Goal: Task Accomplishment & Management: Use online tool/utility

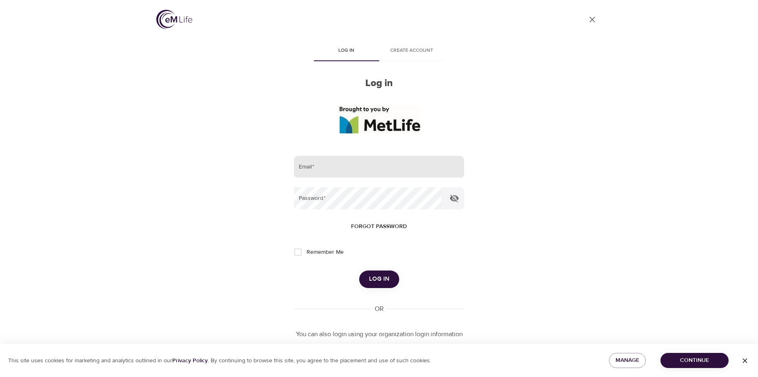
click at [341, 166] on input "email" at bounding box center [379, 167] width 170 height 22
type input "[EMAIL_ADDRESS][DOMAIN_NAME]"
click at [359, 271] on button "Log in" at bounding box center [379, 279] width 40 height 17
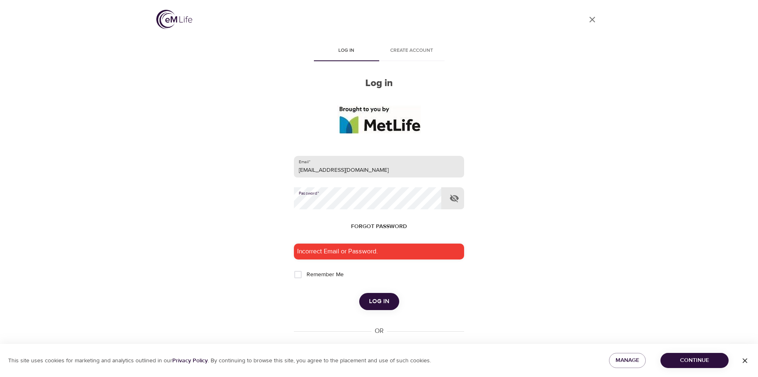
click at [359, 293] on button "Log in" at bounding box center [379, 301] width 40 height 17
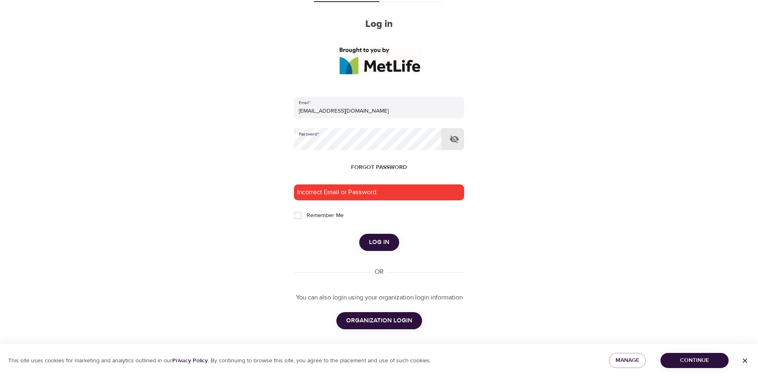
scroll to position [63, 0]
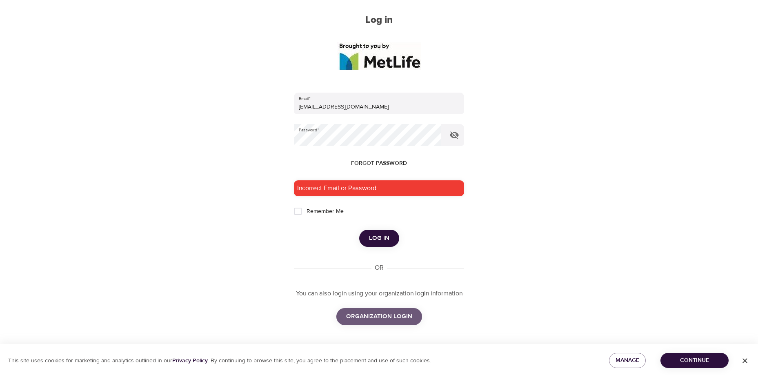
click at [382, 315] on span "ORGANIZATION LOGIN" at bounding box center [379, 317] width 66 height 11
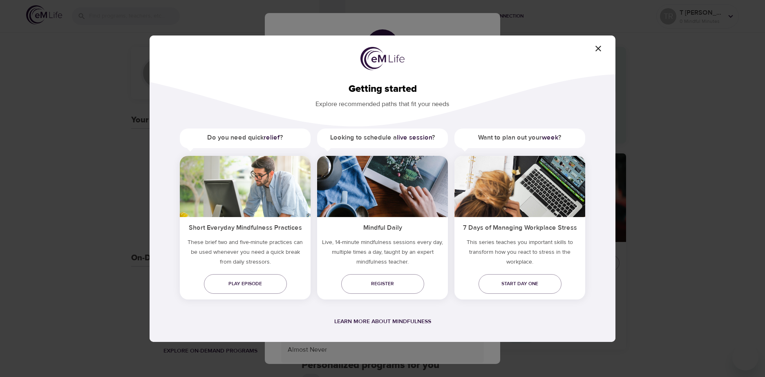
click at [349, 25] on div "Getting started Explore recommended paths that fit your needs Do you need quick…" at bounding box center [382, 188] width 765 height 377
click at [601, 50] on icon "button" at bounding box center [598, 49] width 10 height 10
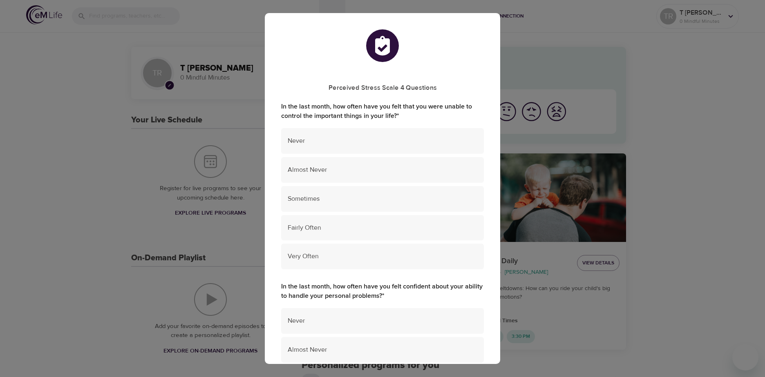
click at [230, 54] on div "Perceived Stress Scale 4 Questions In the last month, how often have you felt t…" at bounding box center [382, 188] width 765 height 377
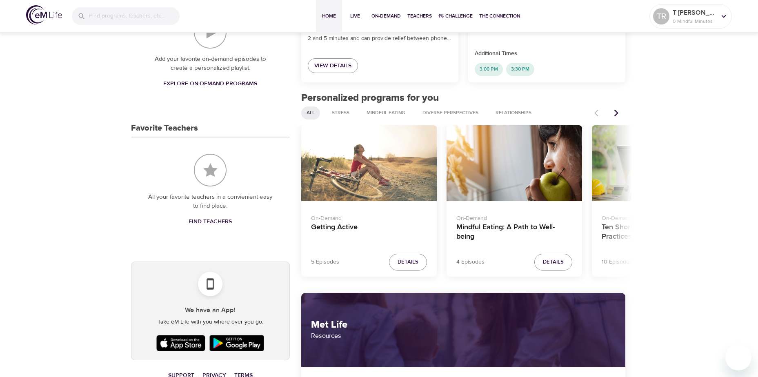
scroll to position [286, 0]
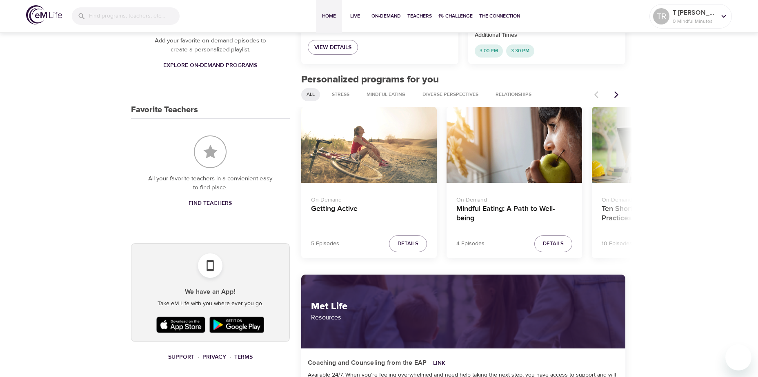
click at [617, 92] on icon "Next items" at bounding box center [617, 95] width 8 height 8
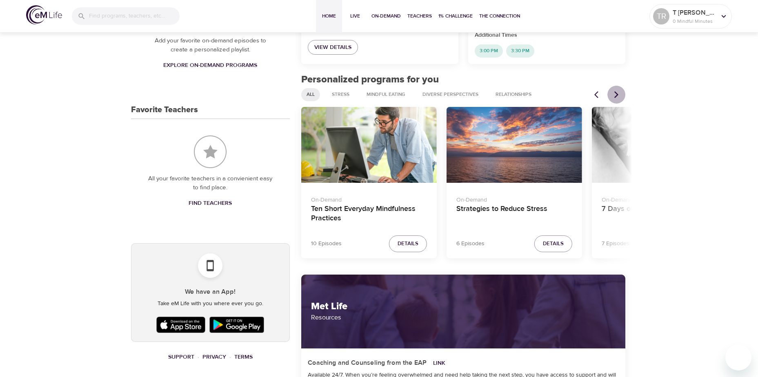
click at [617, 92] on icon "Next items" at bounding box center [617, 95] width 8 height 8
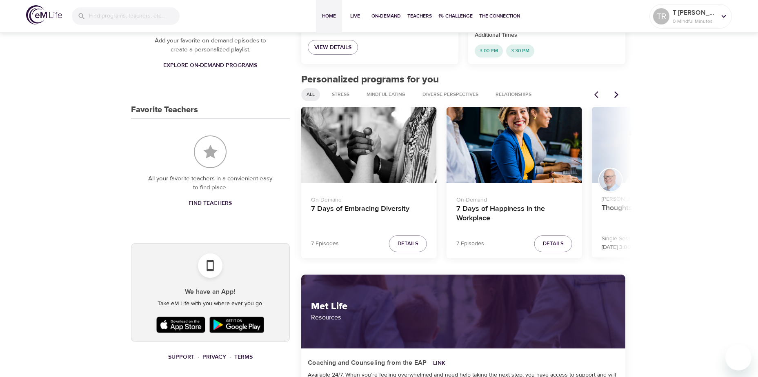
click at [617, 92] on icon "Next items" at bounding box center [617, 95] width 8 height 8
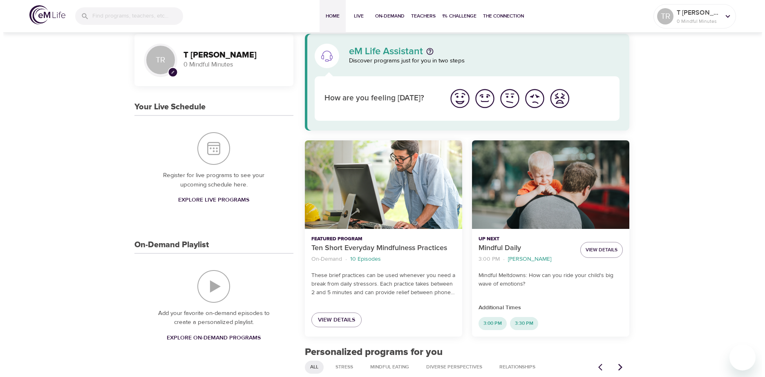
scroll to position [0, 0]
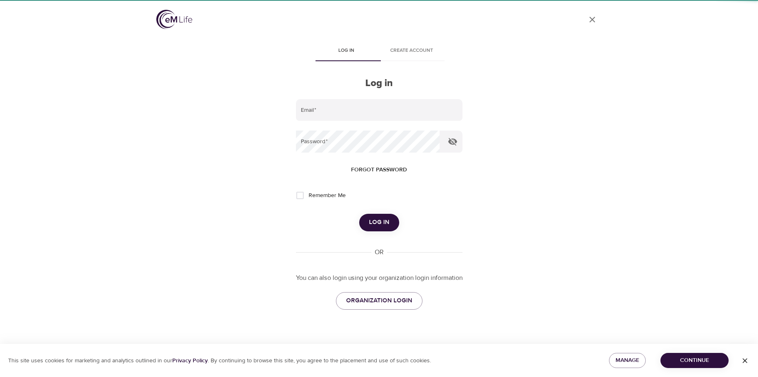
type input "[EMAIL_ADDRESS][DOMAIN_NAME]"
